Goal: Transaction & Acquisition: Purchase product/service

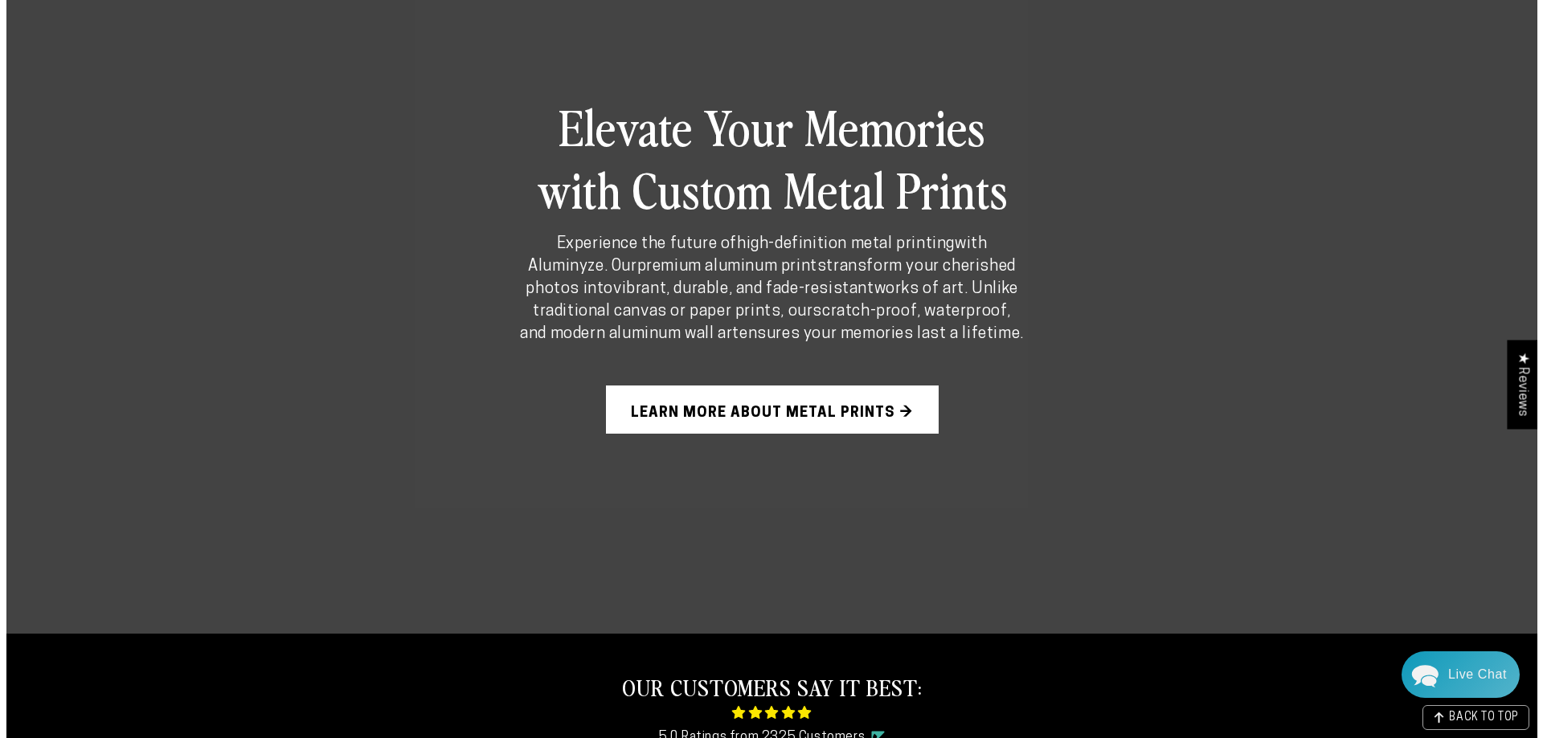
scroll to position [1205, 0]
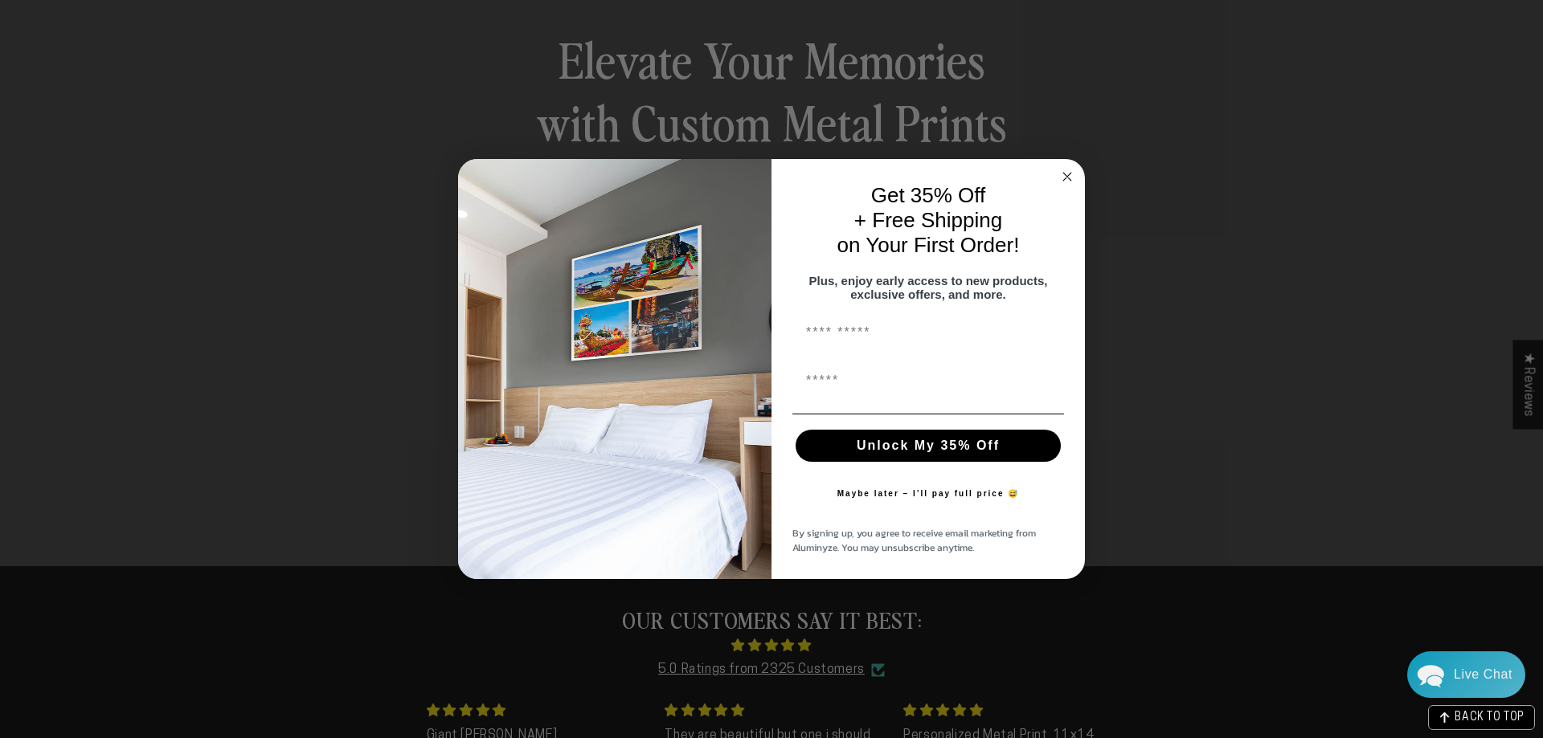
click at [1065, 172] on circle "Close dialog" at bounding box center [1067, 176] width 18 height 18
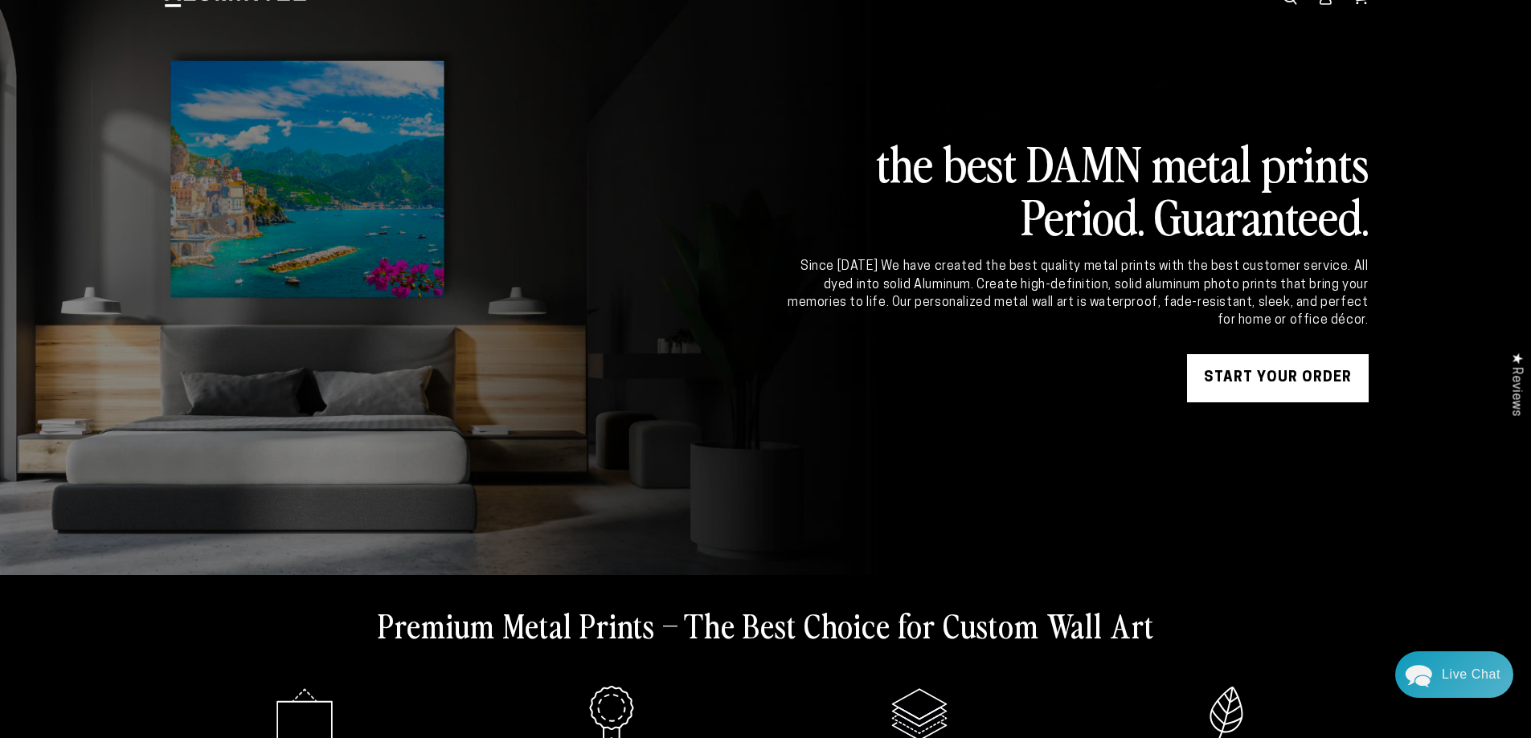
scroll to position [0, 0]
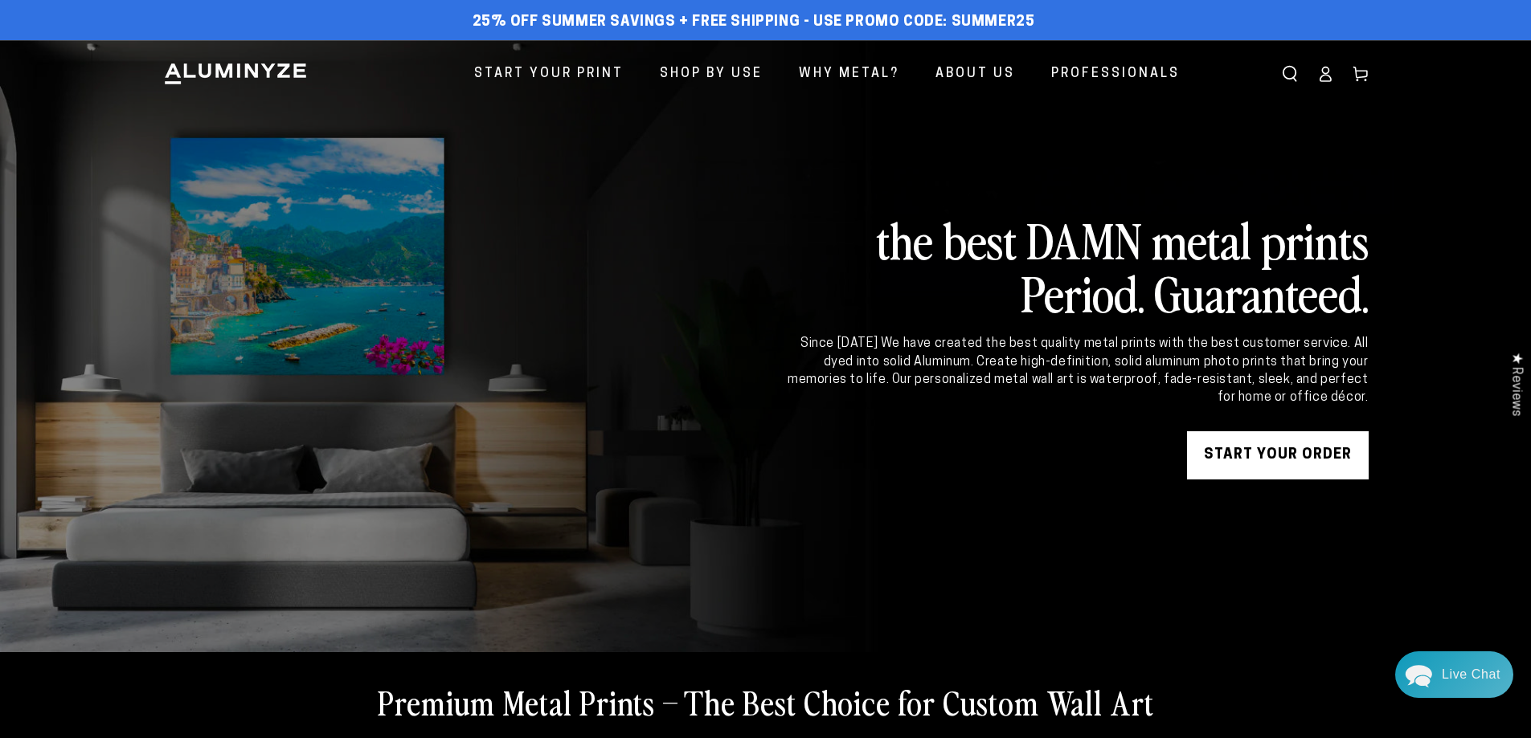
click at [294, 71] on img at bounding box center [235, 74] width 145 height 24
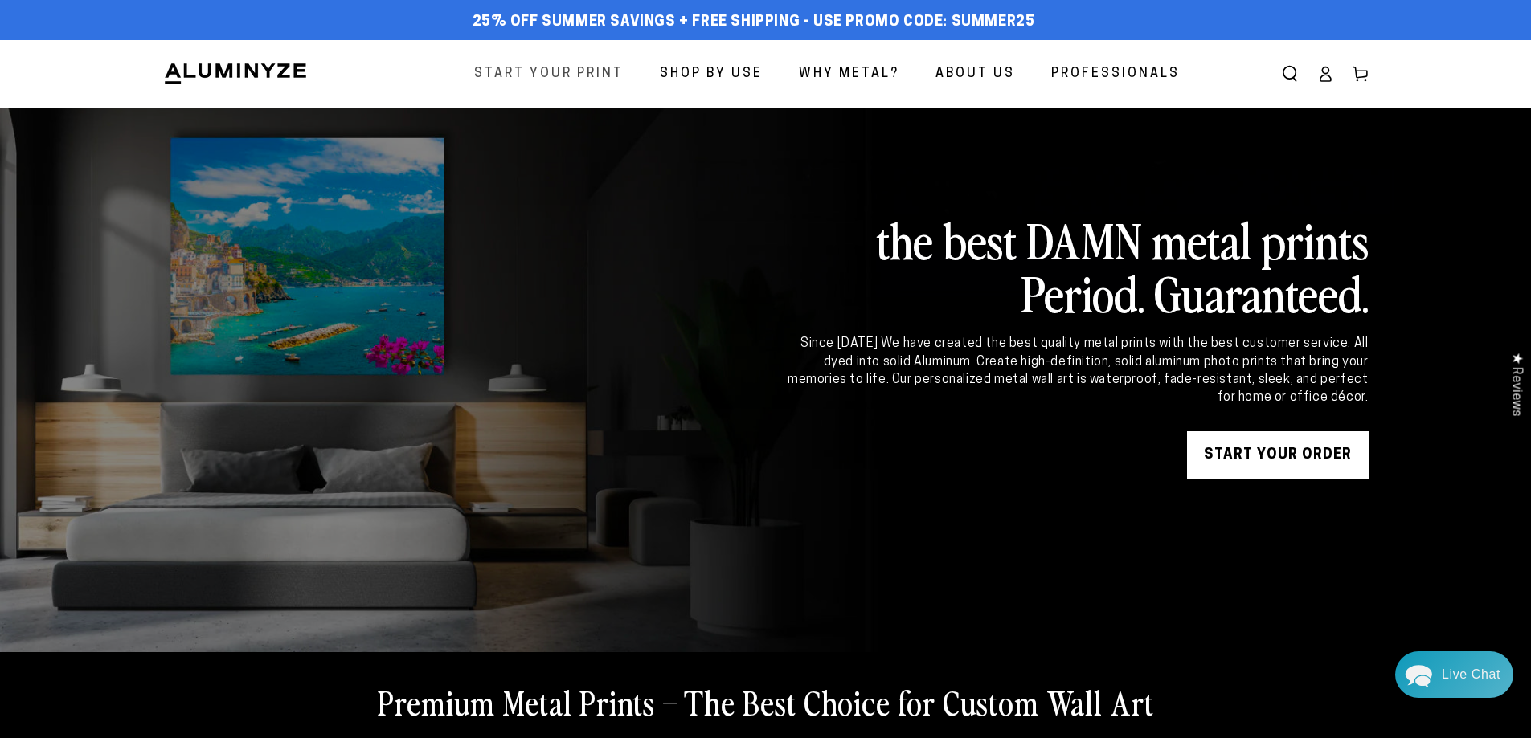
click at [572, 72] on span "Start Your Print" at bounding box center [548, 74] width 149 height 23
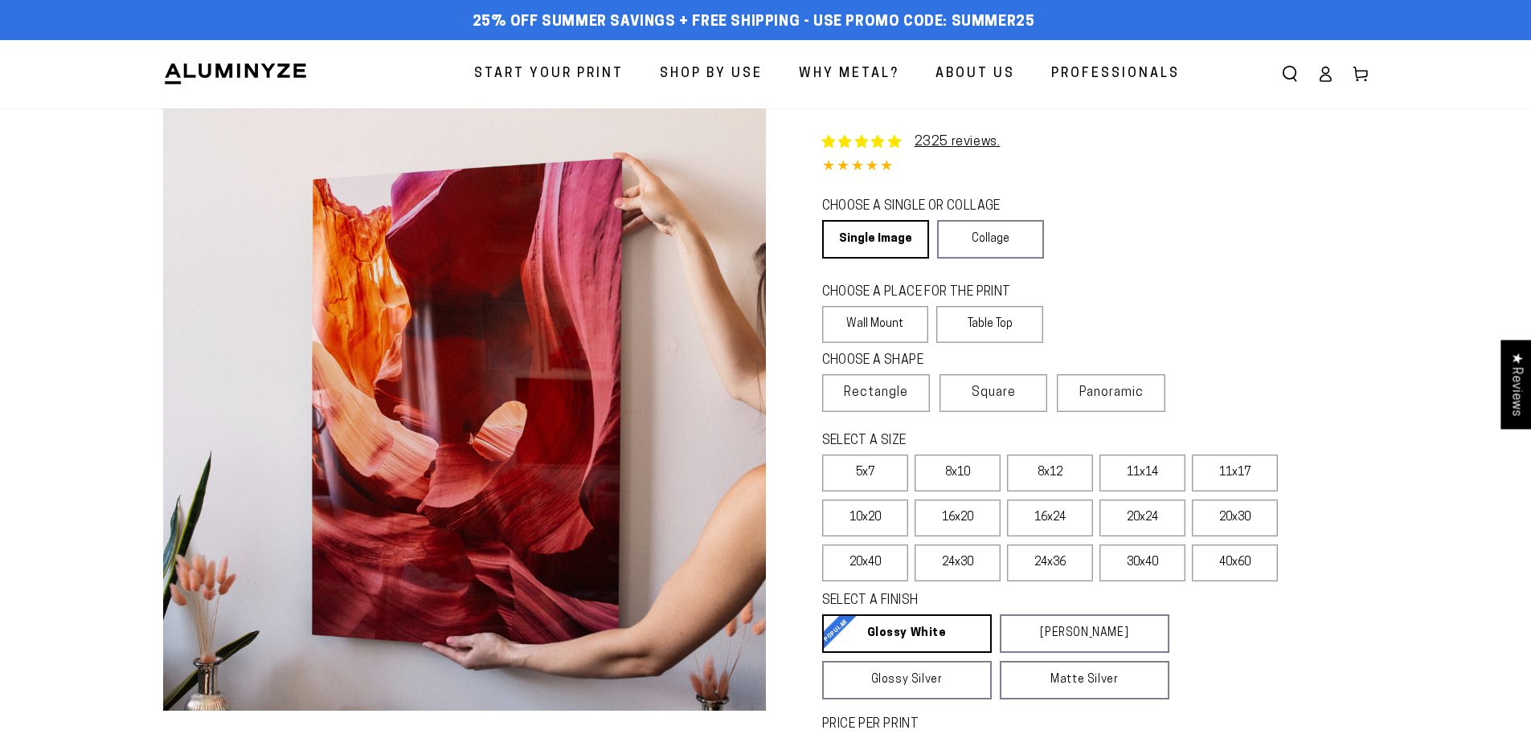
select select "**********"
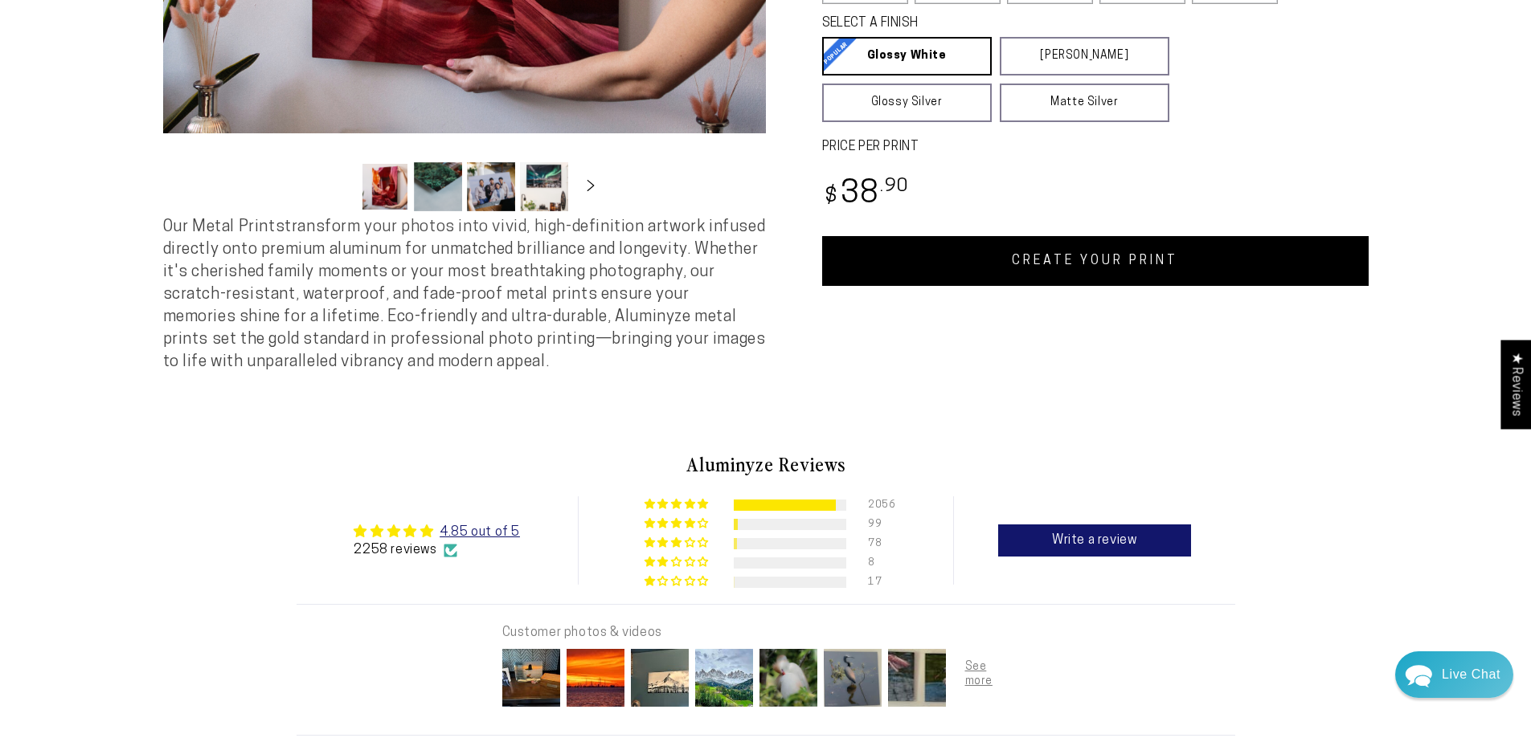
scroll to position [321, 0]
